Goal: Navigation & Orientation: Go to known website

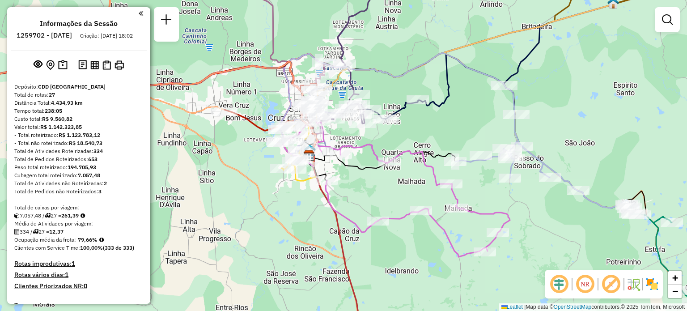
scroll to position [1000, 0]
